Goal: Navigation & Orientation: Find specific page/section

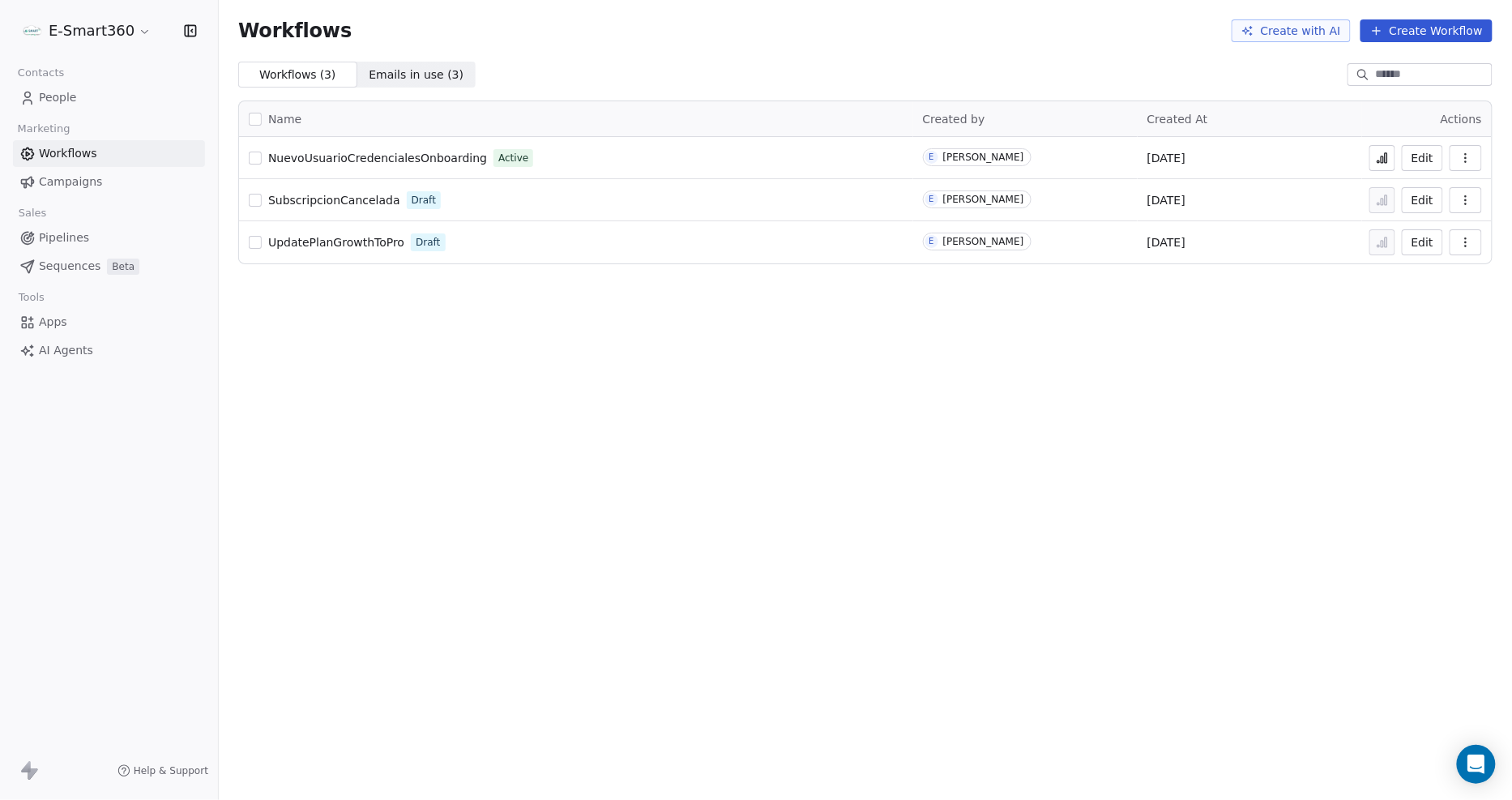
click at [1403, 160] on button "Edit" at bounding box center [1422, 158] width 41 height 26
click at [1387, 158] on icon at bounding box center [1385, 158] width 3 height 9
click at [439, 70] on span "Emails in use ( 3 )" at bounding box center [416, 75] width 95 height 17
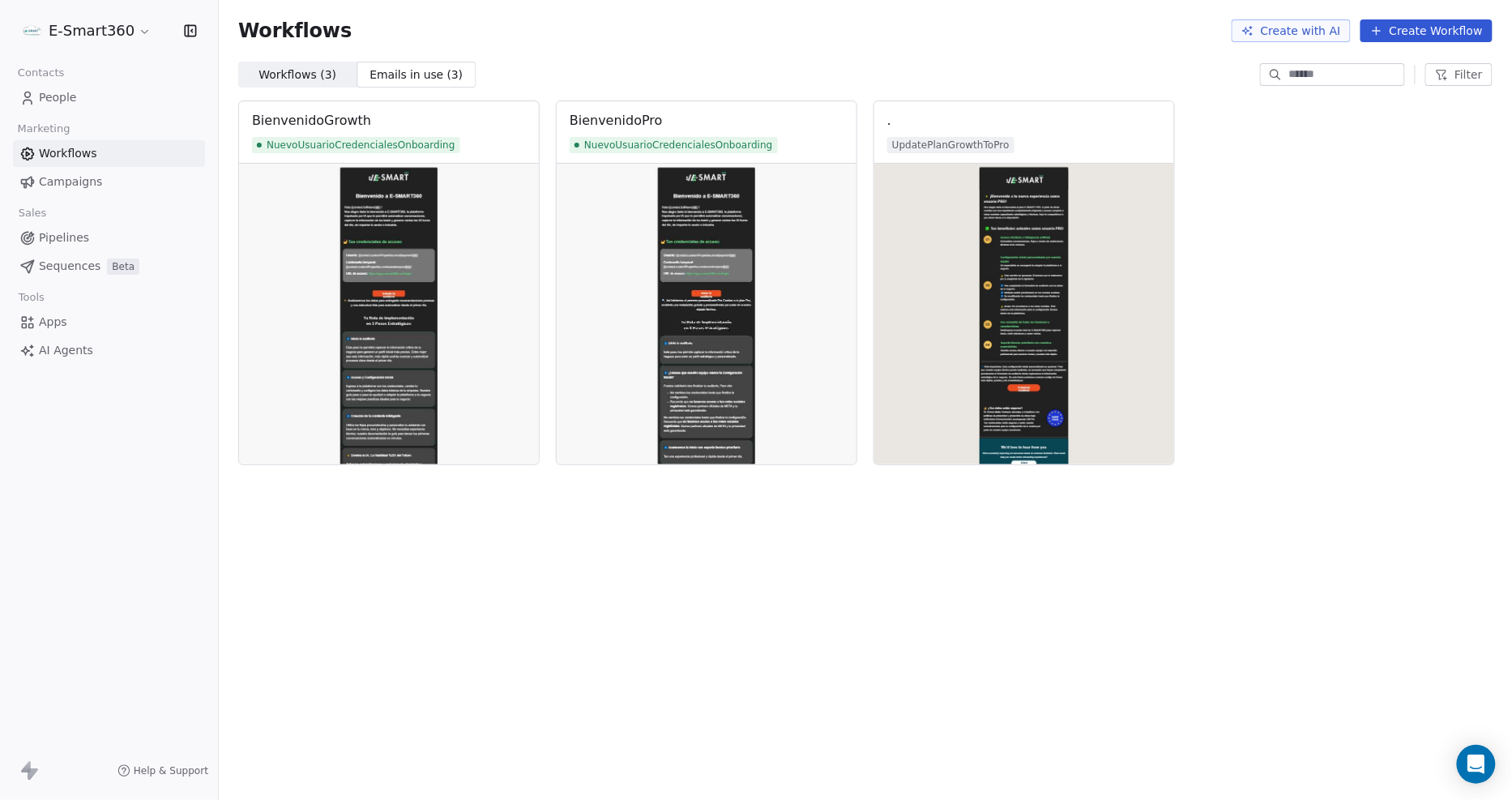
click at [838, 73] on div "Workflows ( 3 ) Workflows ( 3 ) Emails in use ( 3 ) Emails in use ( 3 ) Filter" at bounding box center [865, 74] width 1293 height 26
click at [292, 66] on span "Workflows ( 3 )" at bounding box center [298, 75] width 78 height 17
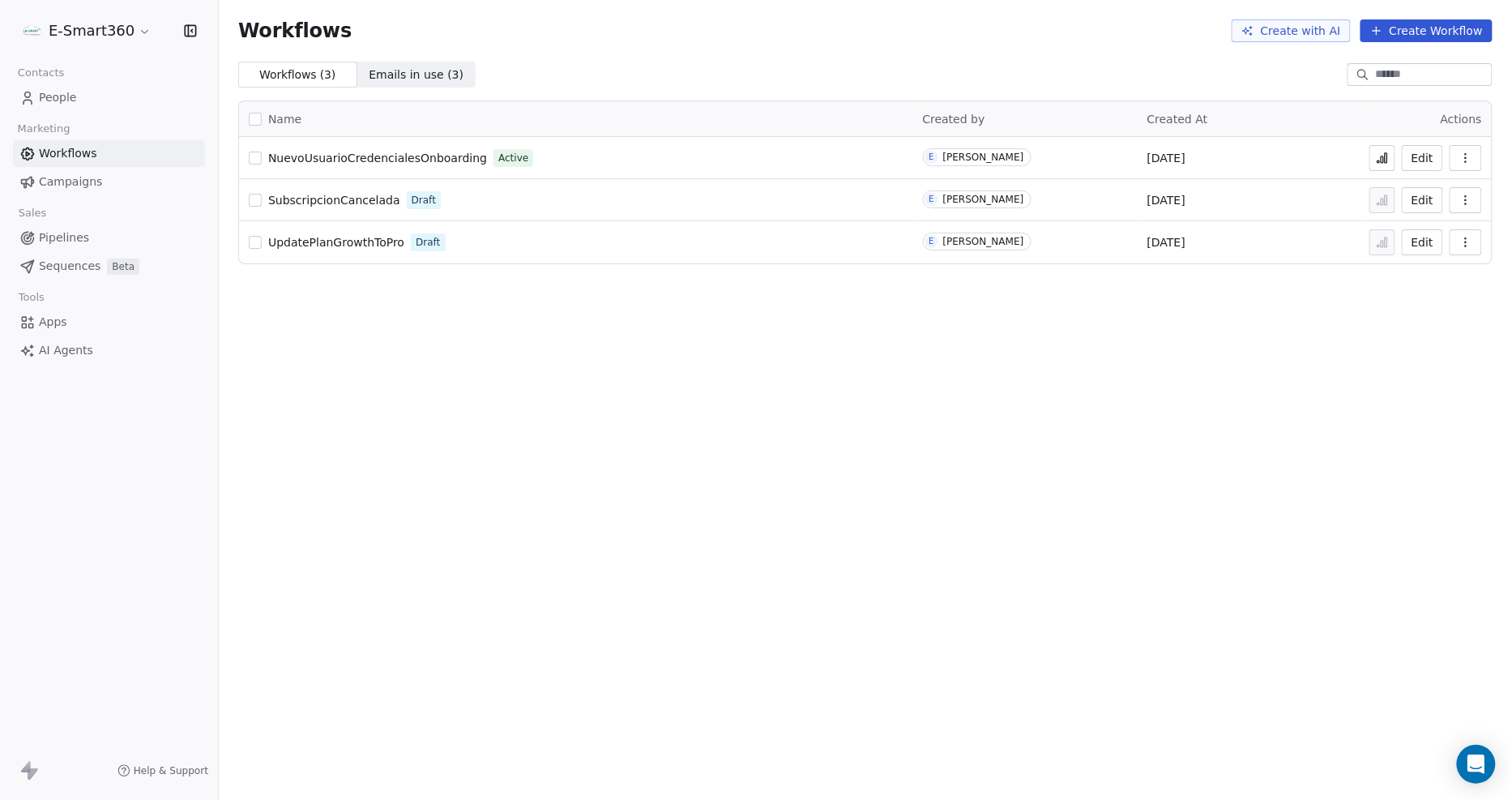
click at [57, 171] on link "Campaigns" at bounding box center [109, 181] width 192 height 27
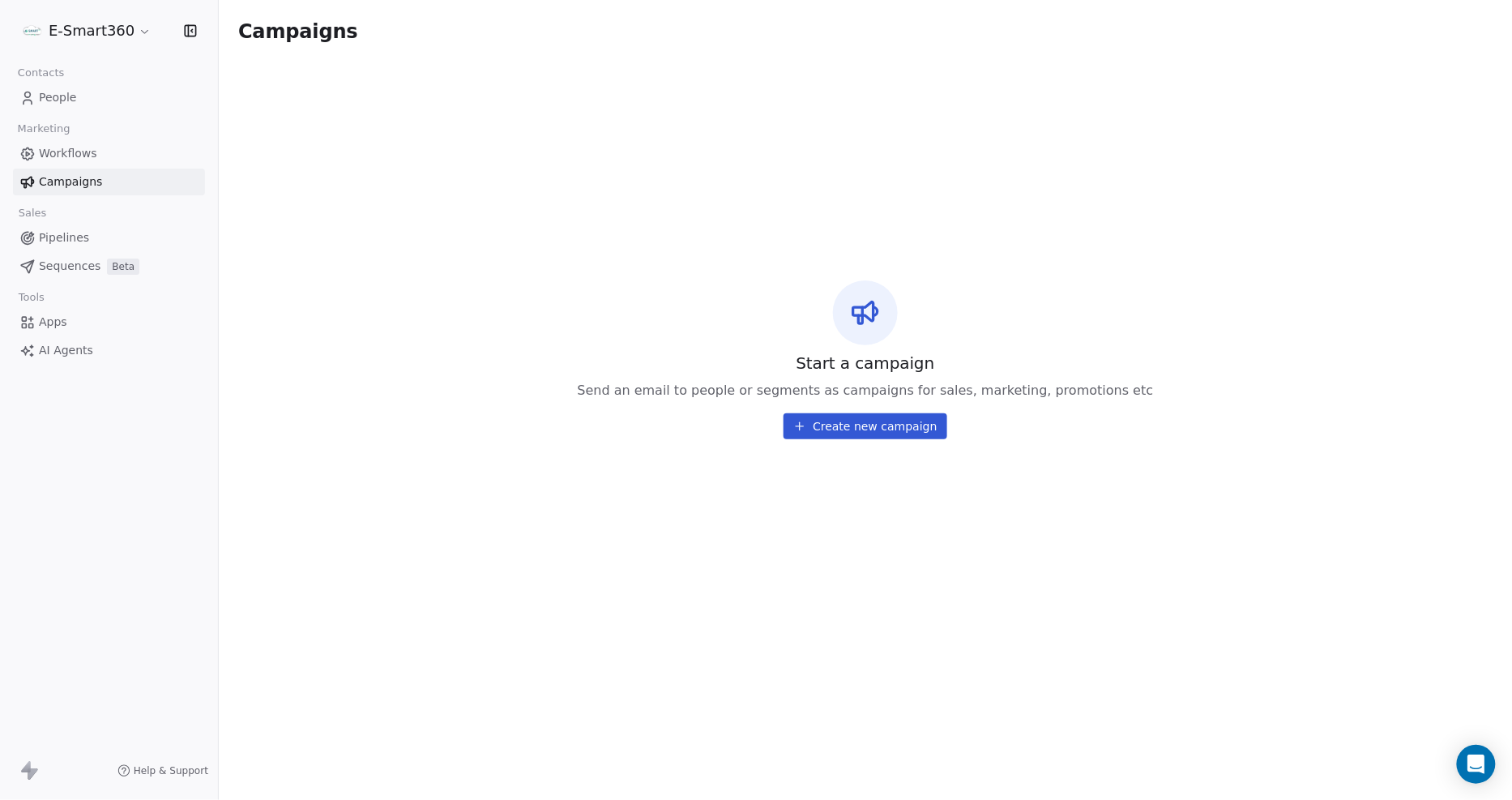
click at [110, 153] on link "Workflows" at bounding box center [109, 153] width 192 height 27
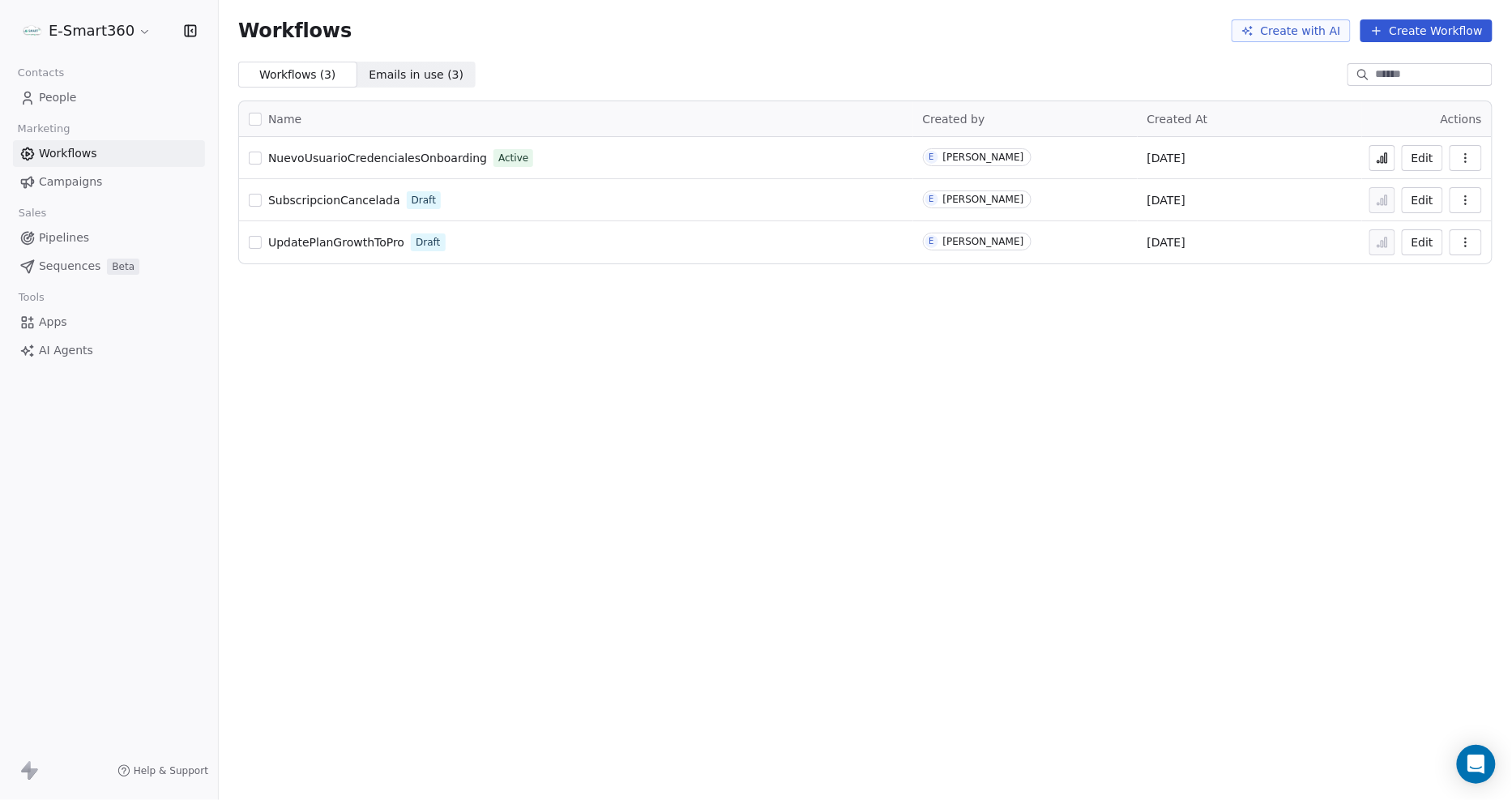
click at [435, 79] on span "Emails in use ( 3 )" at bounding box center [416, 75] width 95 height 17
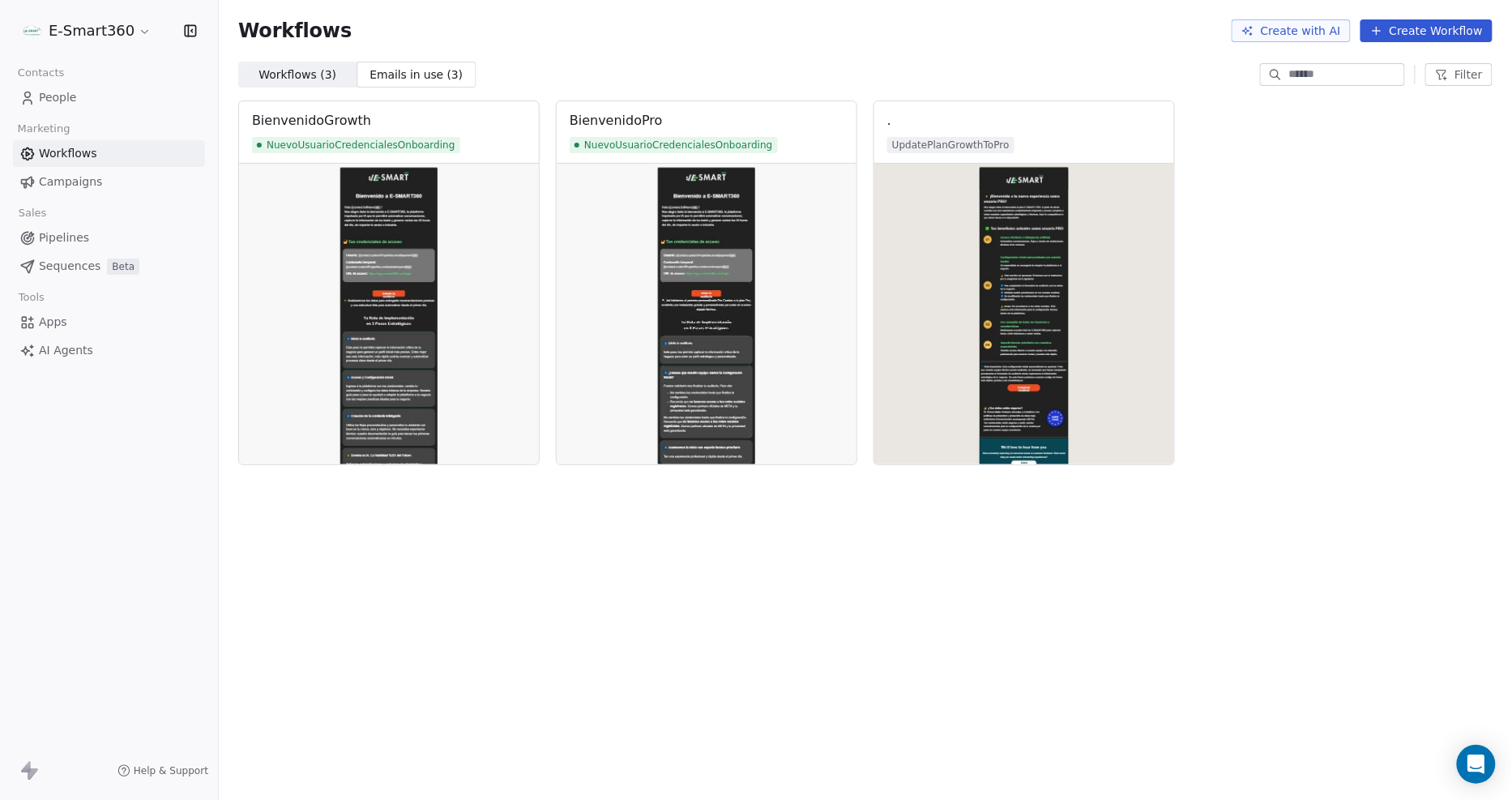
click at [309, 67] on span "Workflows ( 3 )" at bounding box center [298, 75] width 78 height 17
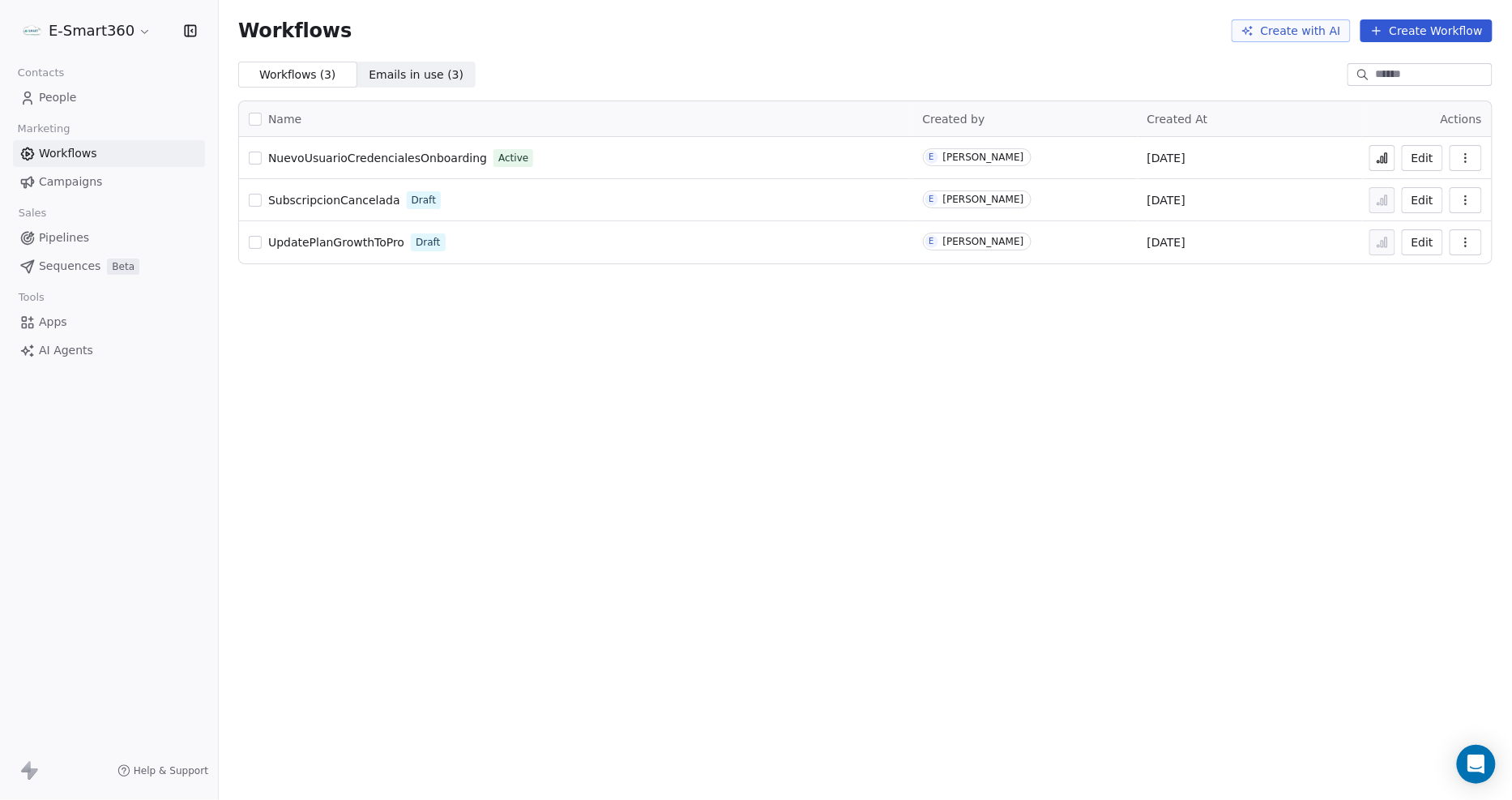
click at [65, 100] on span "People" at bounding box center [58, 98] width 38 height 17
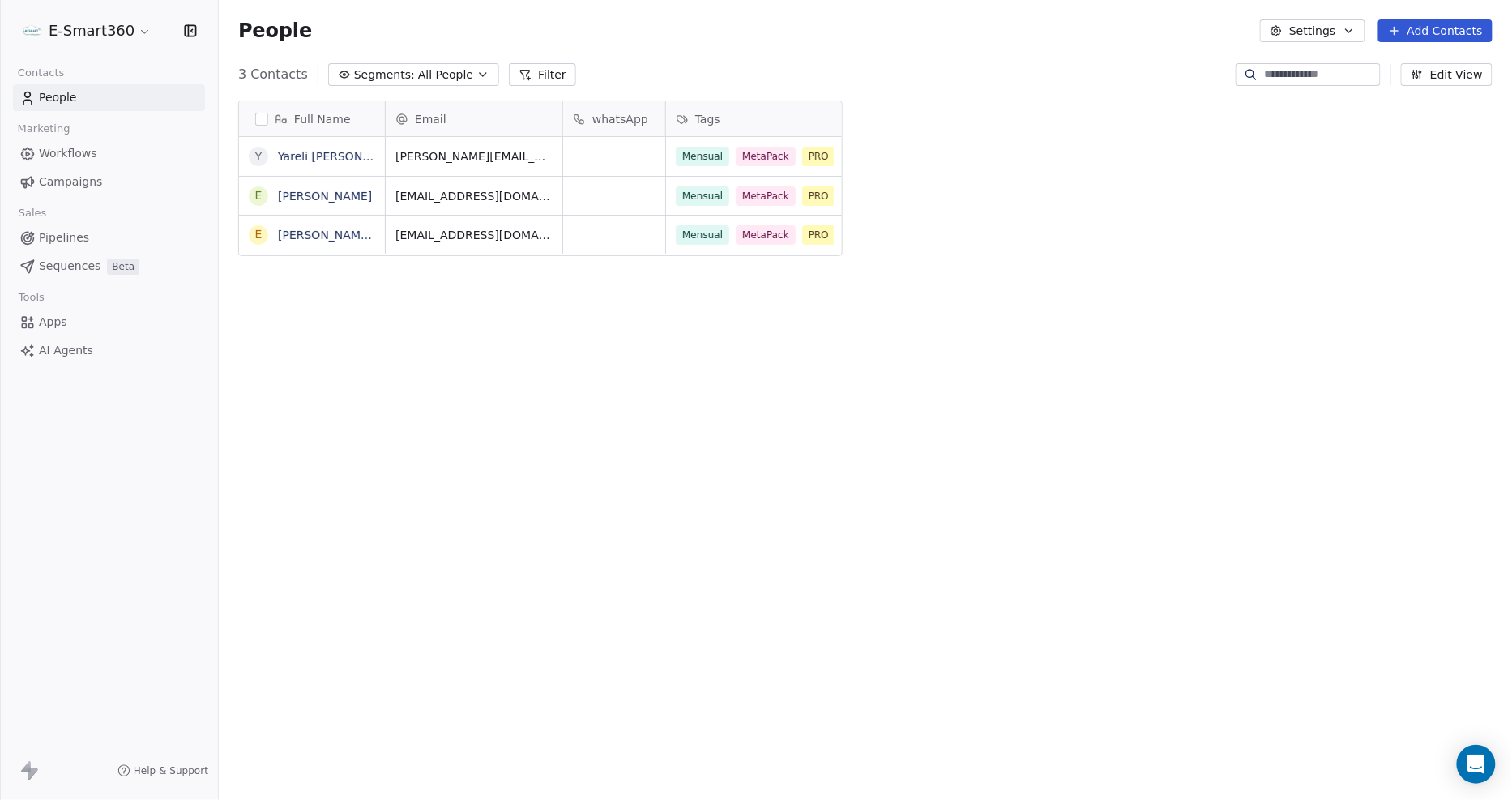
scroll to position [691, 1280]
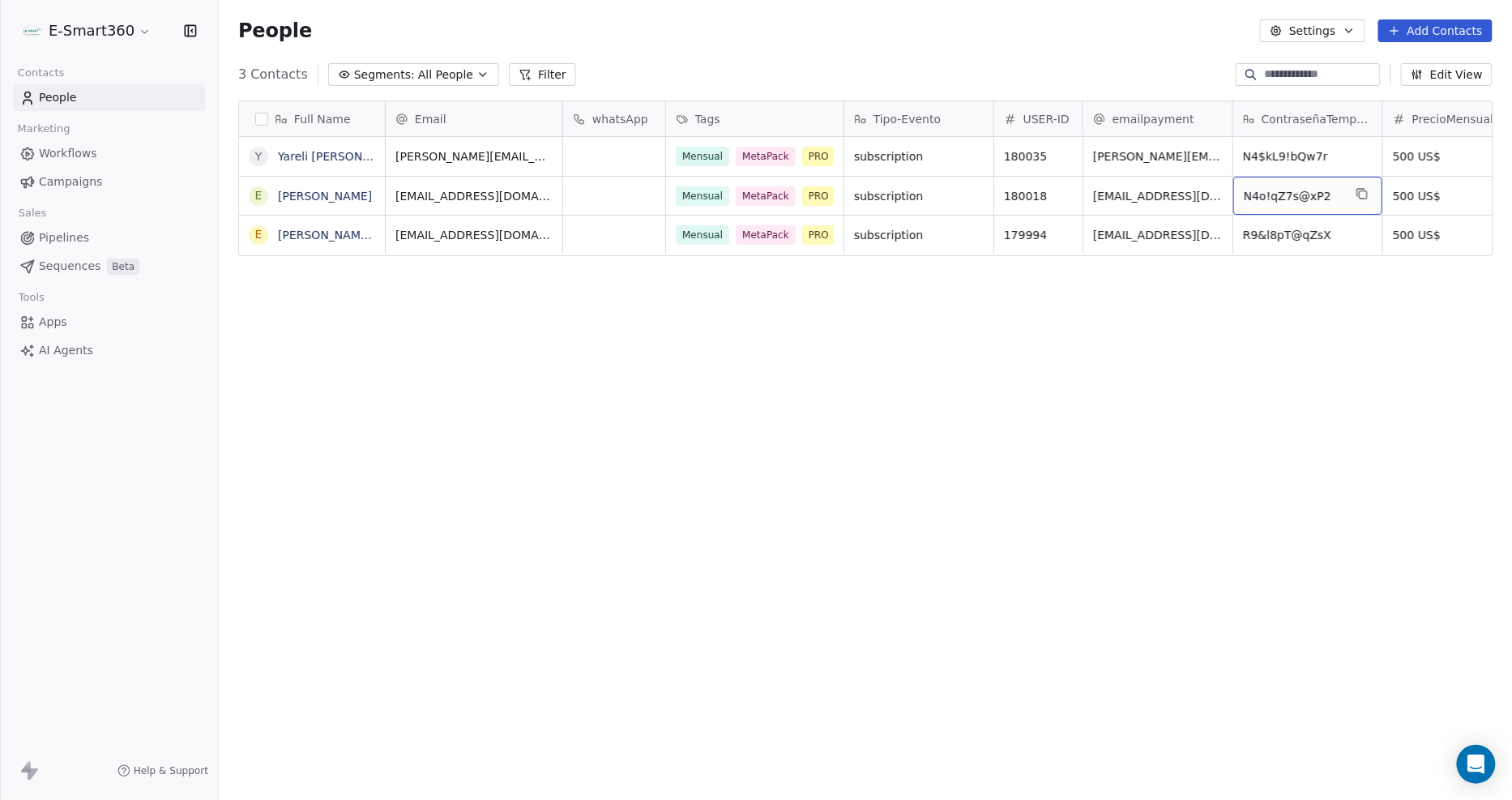
drag, startPoint x: 1327, startPoint y: 183, endPoint x: 1250, endPoint y: 184, distance: 77.0
click at [1305, 284] on div "Full Name Y Yareli elizabeth Isabel Gomez E Emmanuel Suarez lopez E Elizabeth I…" at bounding box center [865, 439] width 1293 height 704
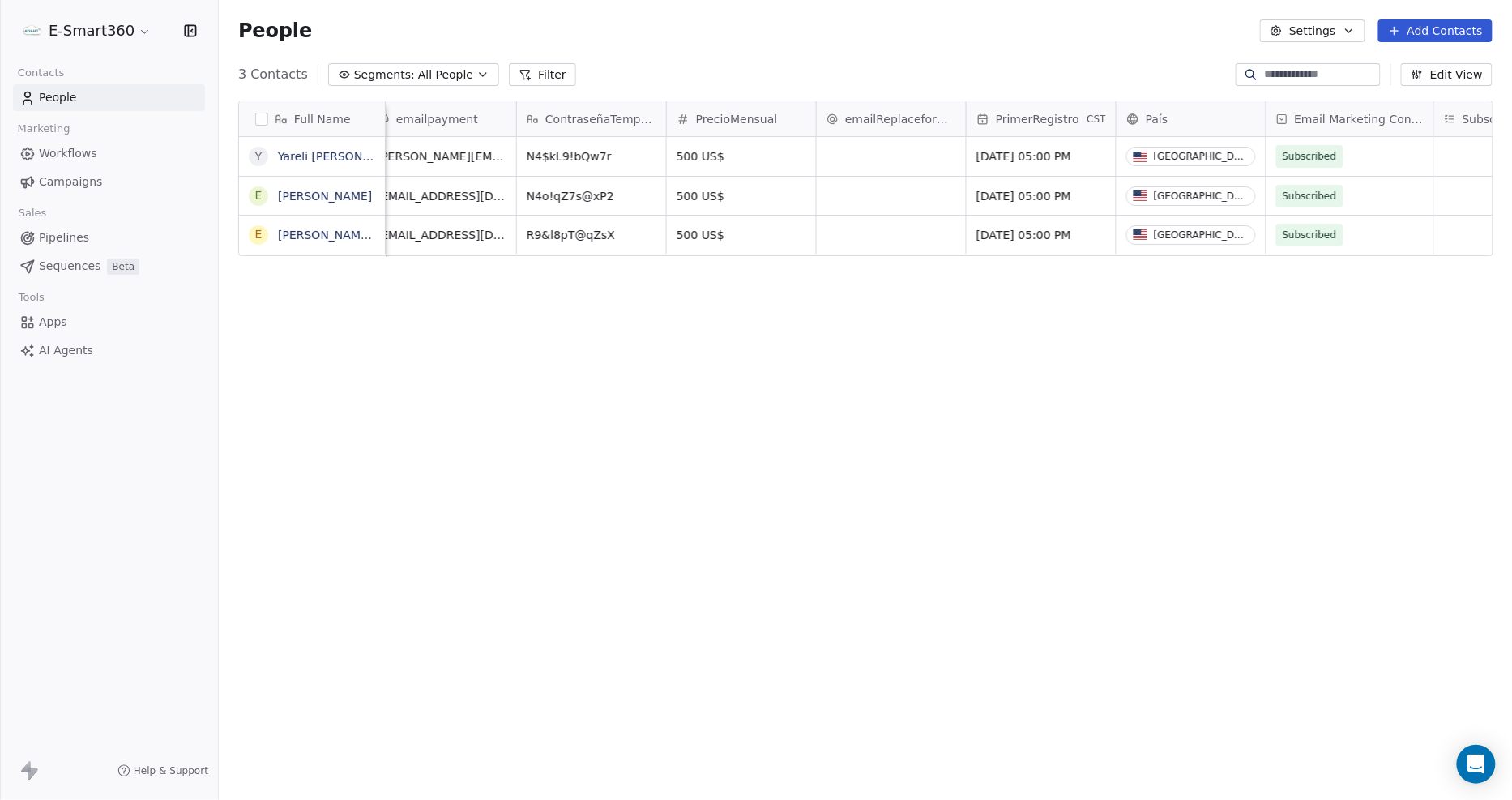
scroll to position [0, 719]
click at [894, 126] on span "emailReplaceforUser" at bounding box center [897, 119] width 111 height 16
click at [891, 301] on html "E-Smart360 Contacts People Marketing Workflows Campaigns Sales Pipelines Sequen…" at bounding box center [756, 400] width 1512 height 800
click at [888, 157] on div "grid" at bounding box center [888, 156] width 149 height 39
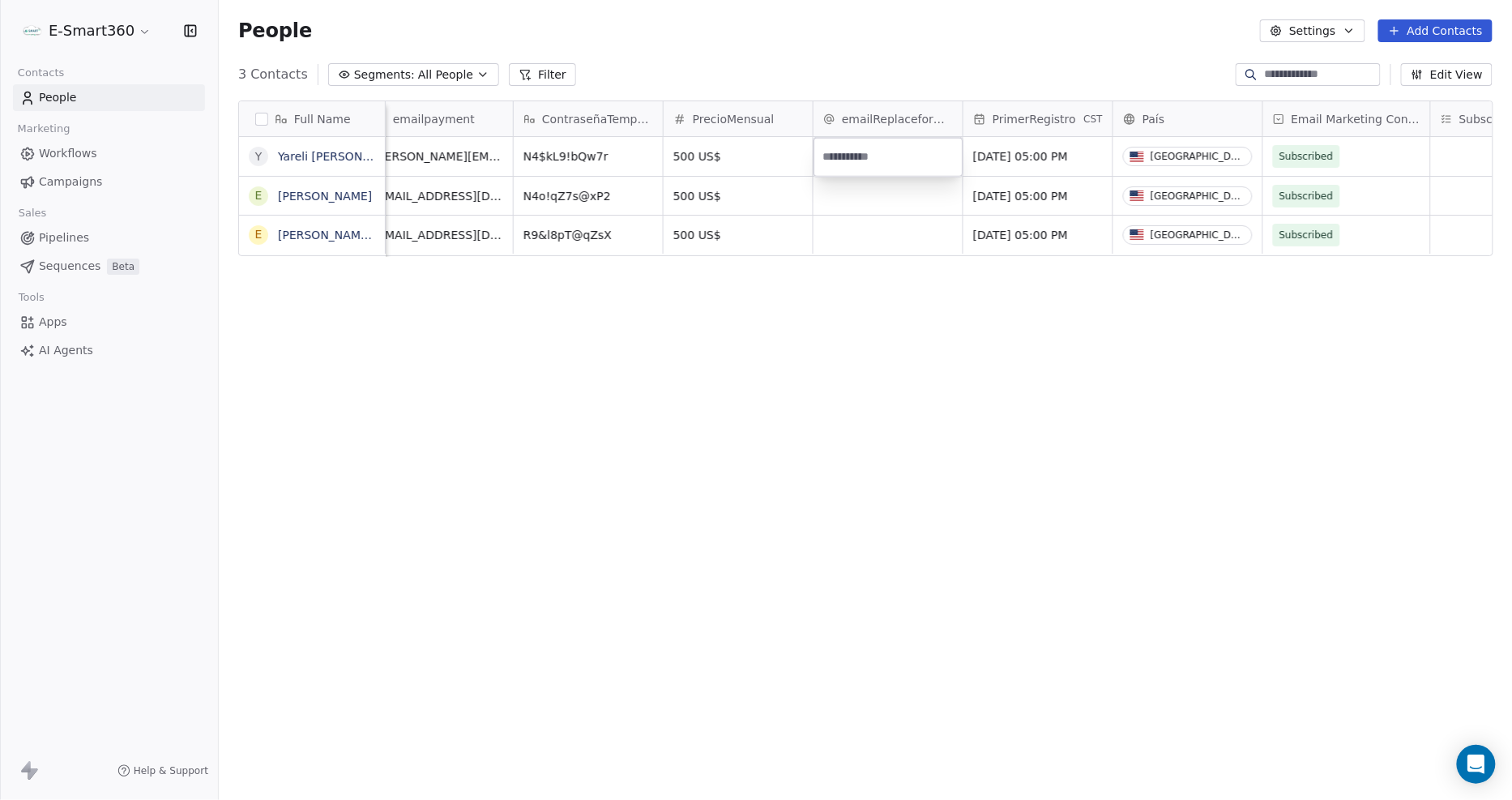
click at [906, 61] on html "E-Smart360 Contacts People Marketing Workflows Campaigns Sales Pipelines Sequen…" at bounding box center [756, 400] width 1512 height 800
drag, startPoint x: 731, startPoint y: 117, endPoint x: 865, endPoint y: 122, distance: 134.1
click at [865, 122] on div "Full Name Y Yareli elizabeth Isabel Gomez E Emmanuel Suarez lopez E Elizabeth I…" at bounding box center [865, 179] width 1253 height 155
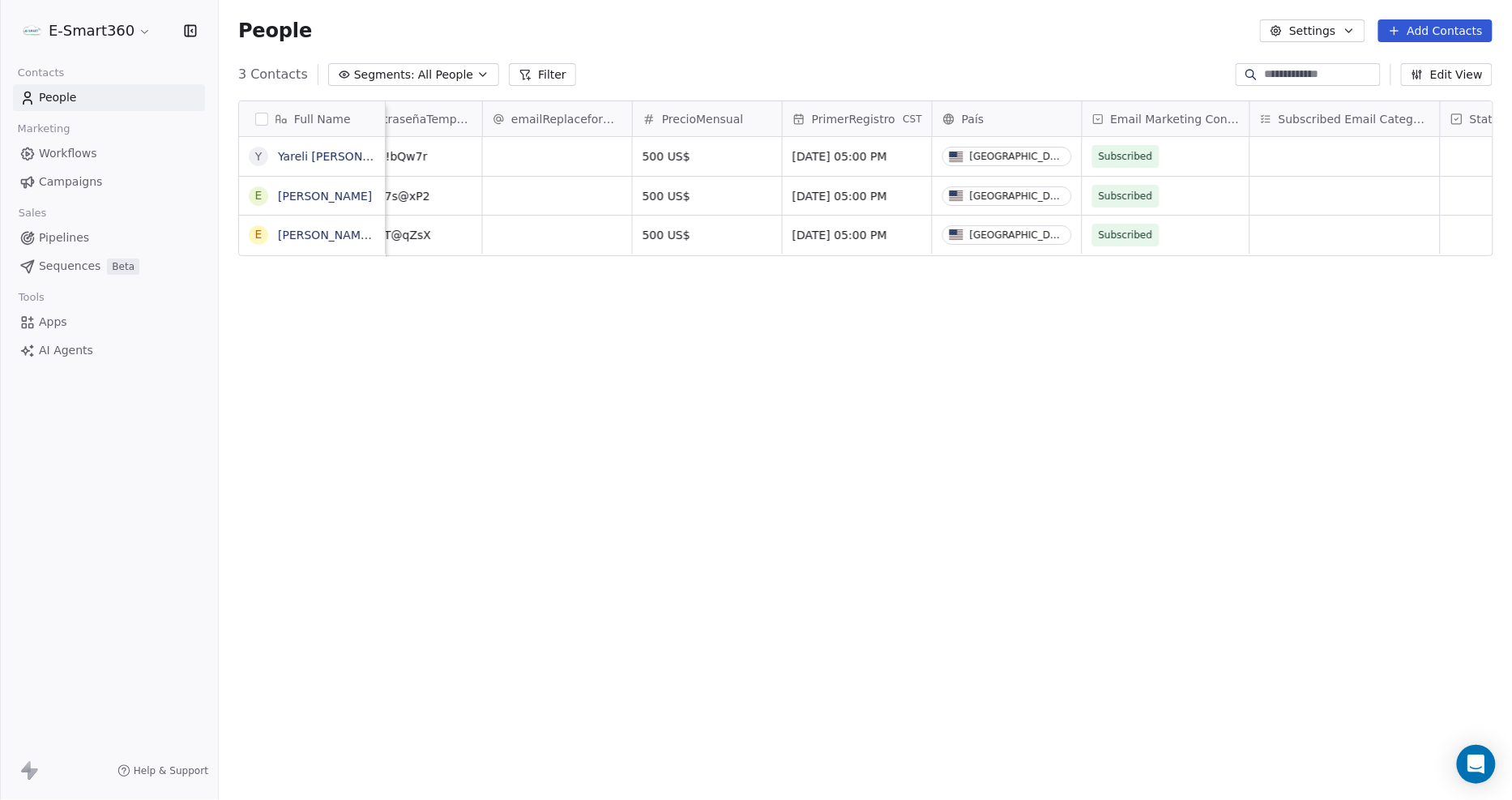
scroll to position [0, 990]
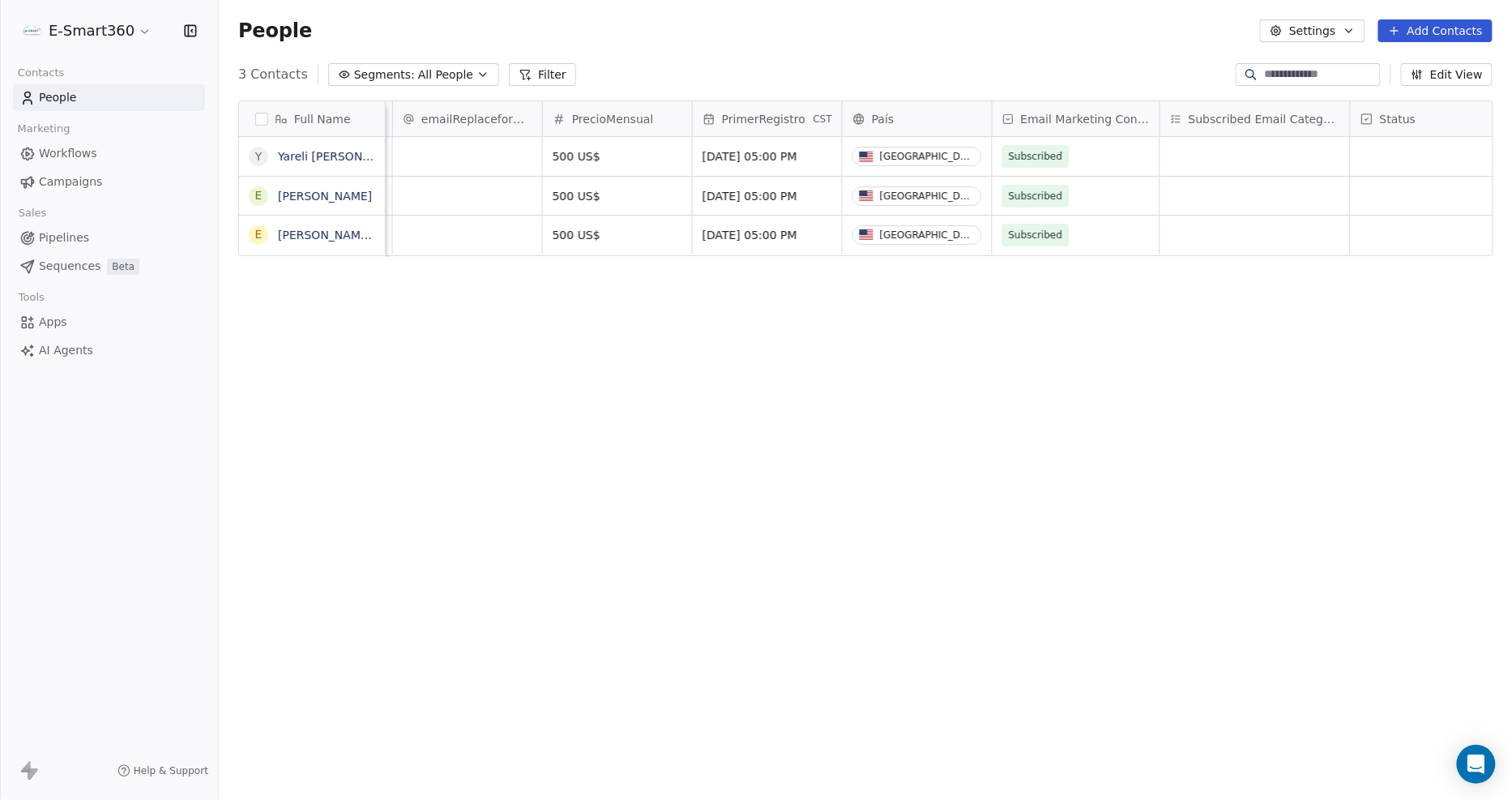
click at [1252, 119] on span "Subscribed Email Categories" at bounding box center [1264, 119] width 152 height 16
click at [1259, 327] on html "E-Smart360 Contacts People Marketing Workflows Campaigns Sales Pipelines Sequen…" at bounding box center [756, 400] width 1512 height 800
click at [1266, 167] on div "grid" at bounding box center [1255, 156] width 190 height 39
click at [1220, 327] on html "E-Smart360 Contacts People Marketing Workflows Campaigns Sales Pipelines Sequen…" at bounding box center [756, 400] width 1512 height 800
click at [1251, 160] on div "grid" at bounding box center [1255, 156] width 190 height 39
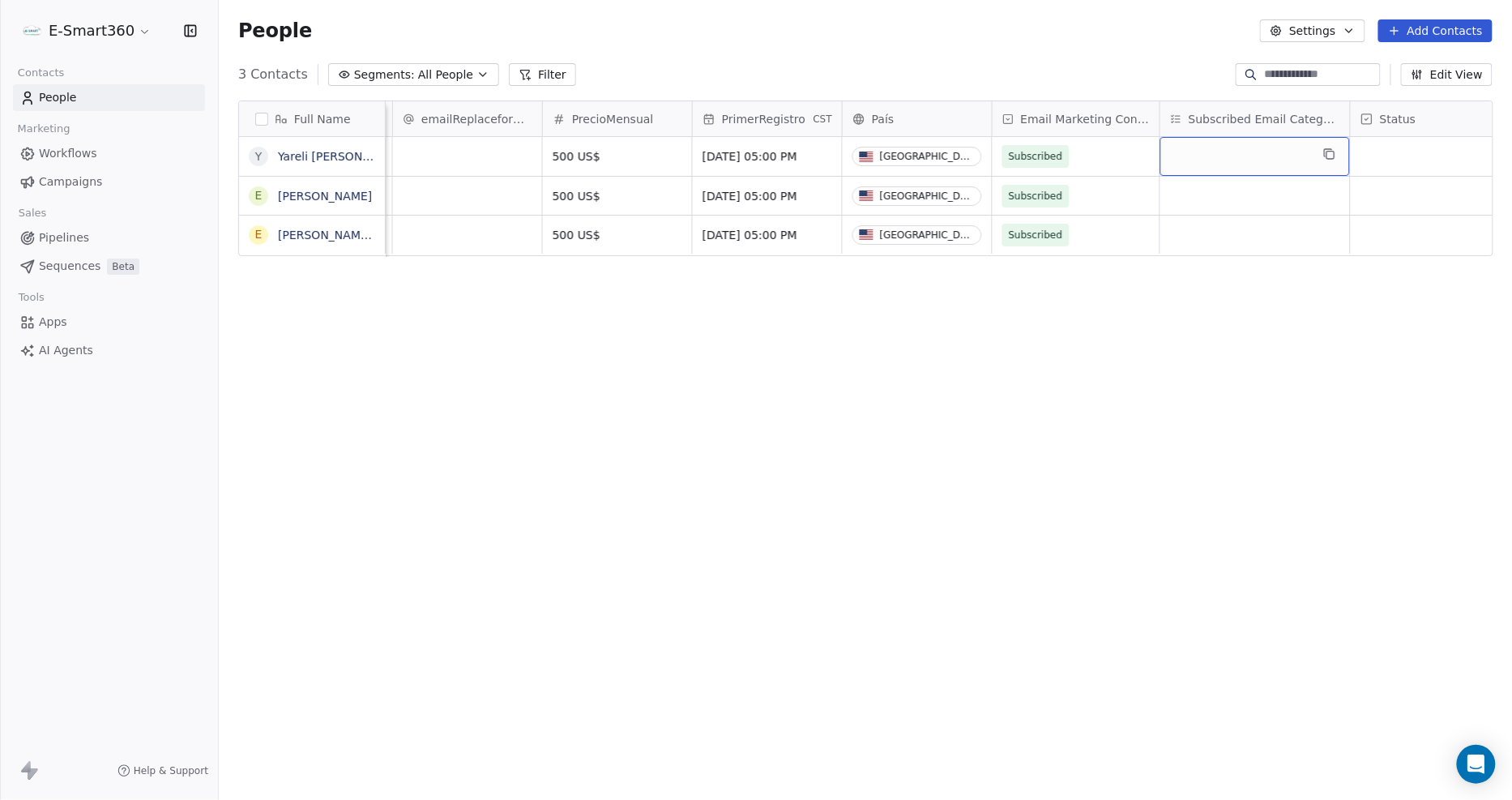
click at [1251, 160] on div "grid" at bounding box center [1255, 156] width 190 height 39
click at [1221, 343] on html "E-Smart360 Contacts People Marketing Workflows Campaigns Sales Pipelines Sequen…" at bounding box center [756, 400] width 1512 height 800
click at [1274, 146] on div "grid" at bounding box center [1255, 156] width 190 height 39
click at [1240, 159] on div "grid" at bounding box center [1255, 156] width 190 height 39
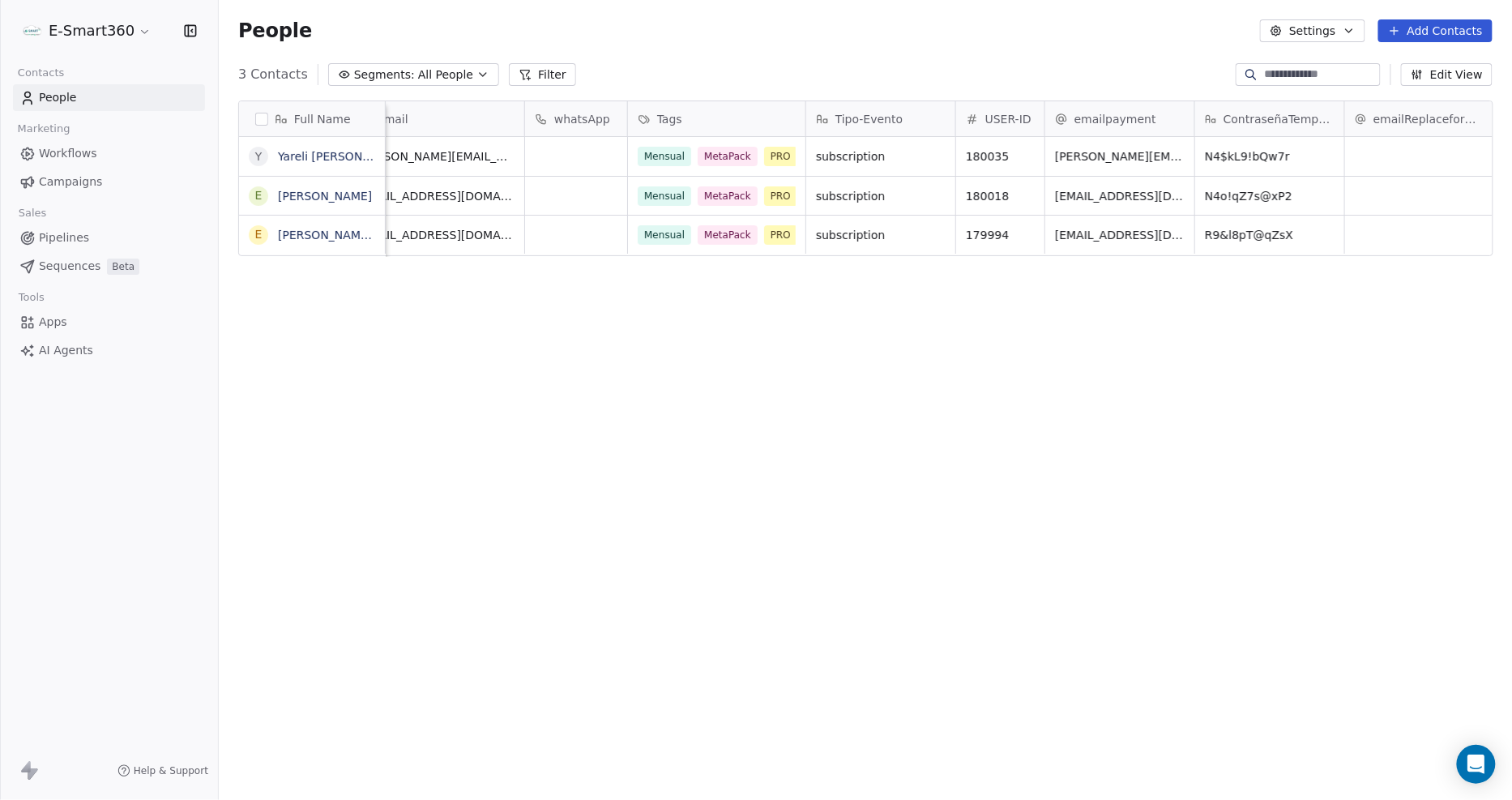
scroll to position [0, 0]
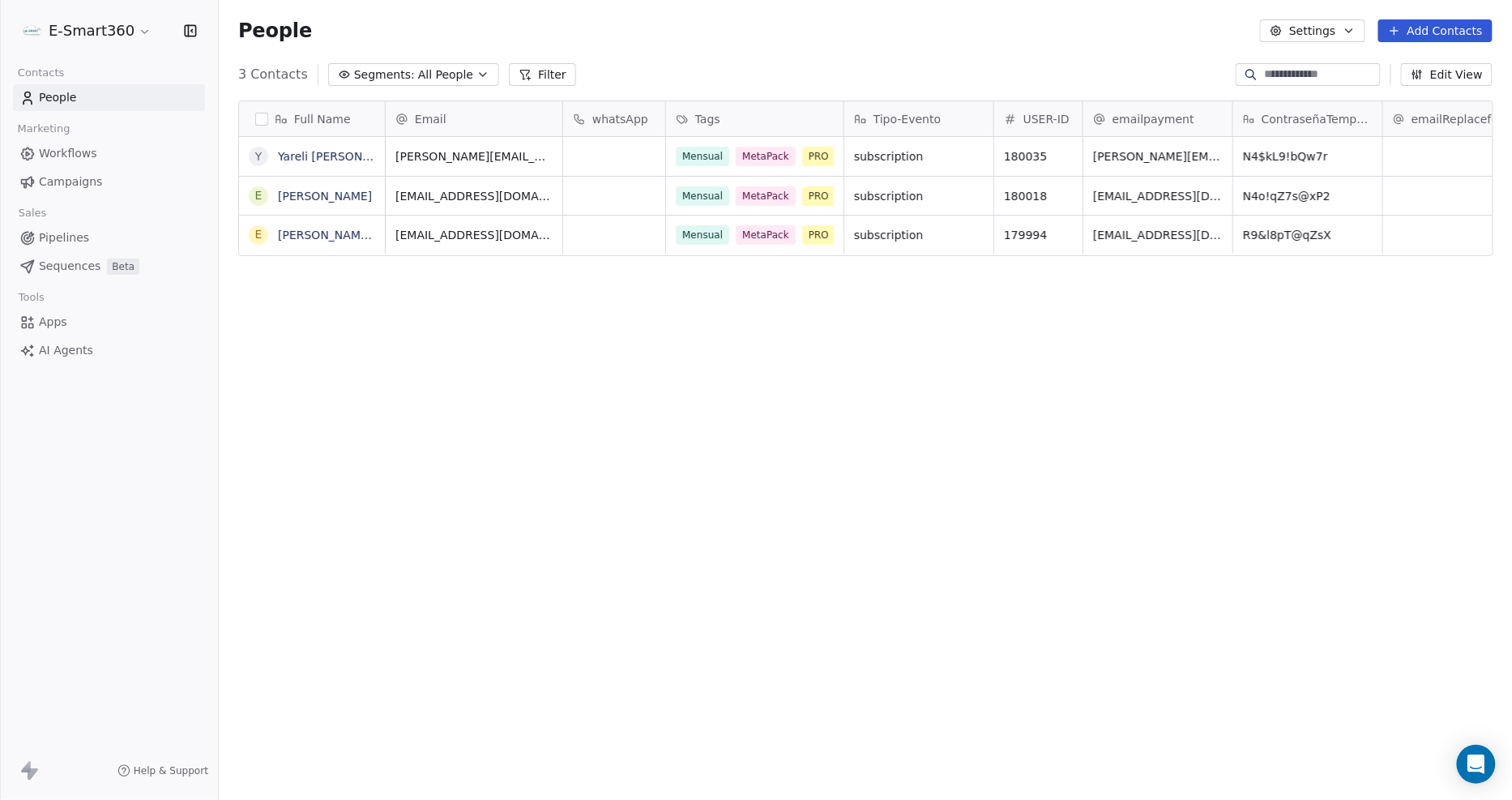
click at [786, 50] on div "People Settings Add Contacts" at bounding box center [865, 30] width 1293 height 61
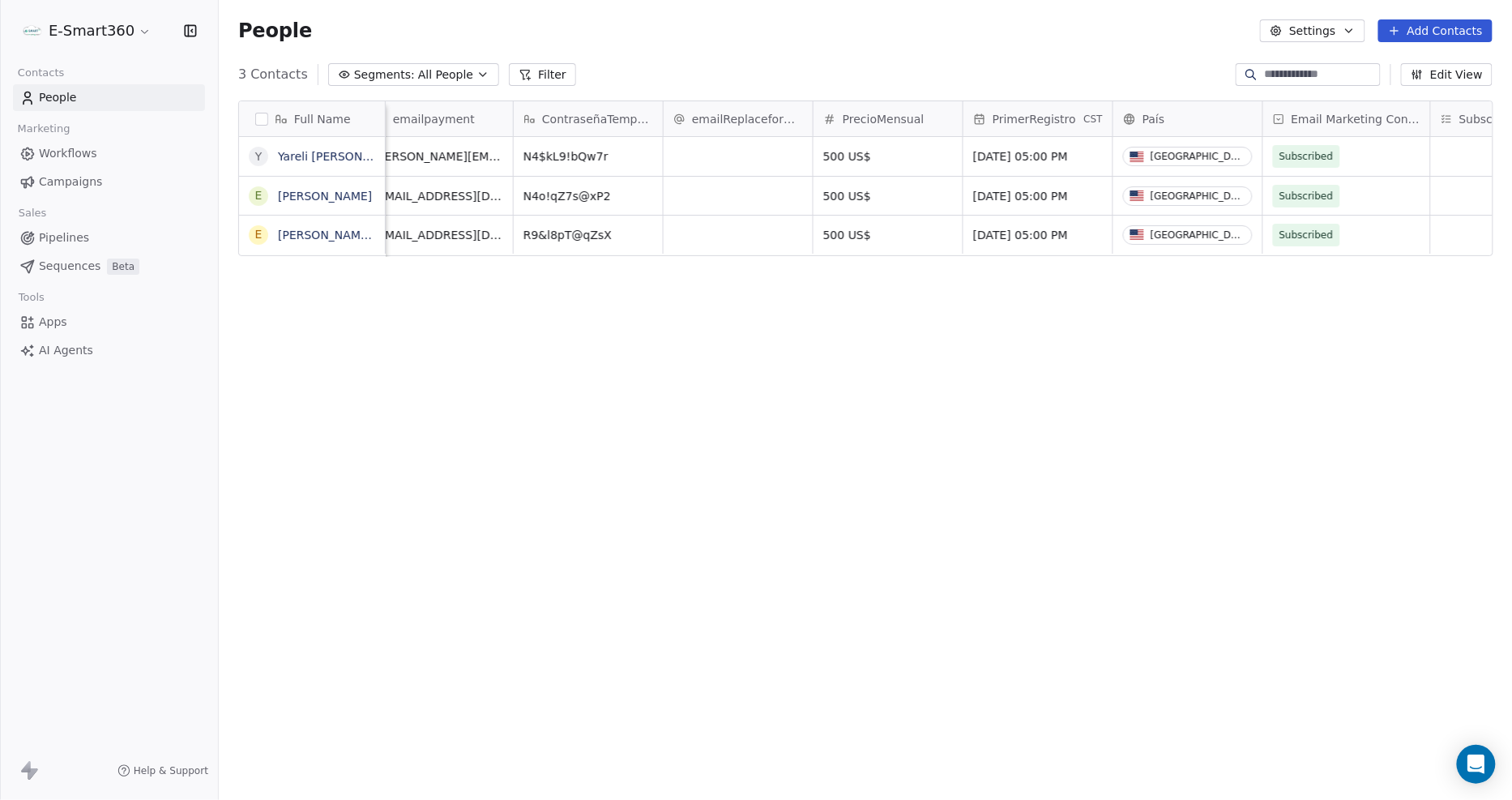
scroll to position [0, 719]
